Goal: Register for event/course

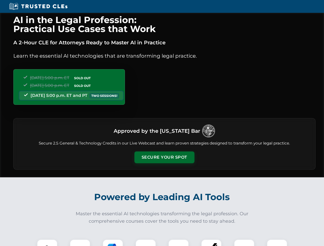
click at [164, 158] on button "Secure Your Spot" at bounding box center [164, 158] width 60 height 12
click at [47, 243] on img at bounding box center [47, 249] width 15 height 15
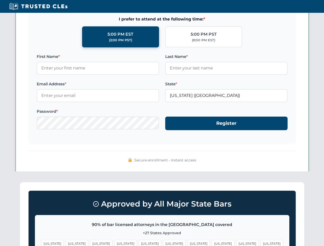
click at [188, 243] on span "[US_STATE]" at bounding box center [199, 243] width 22 height 7
click at [236, 243] on span "[US_STATE]" at bounding box center [247, 243] width 22 height 7
